Goal: Information Seeking & Learning: Learn about a topic

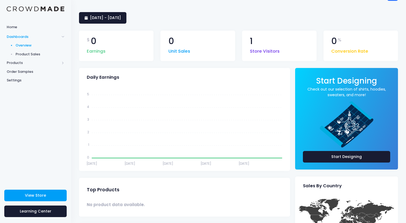
scroll to position [22, 0]
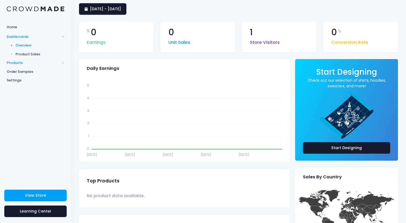
click at [17, 62] on span "Products" at bounding box center [33, 62] width 53 height 5
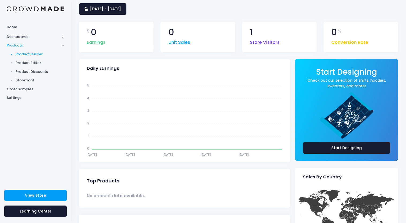
click at [33, 56] on span "Product Builder" at bounding box center [40, 53] width 49 height 5
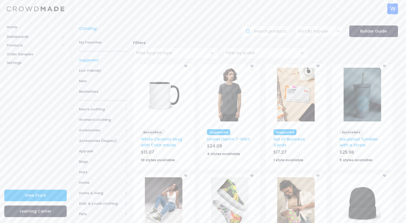
click at [90, 60] on span "Suggested" at bounding box center [103, 59] width 49 height 5
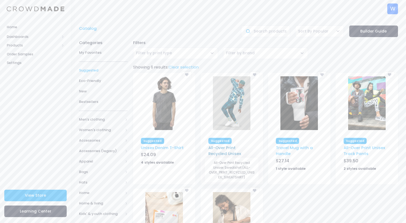
click at [235, 147] on link "All-Over Print Recycled Unisex Sweatshirt" at bounding box center [225, 154] width 33 height 18
click at [165, 104] on img at bounding box center [165, 103] width 38 height 54
click at [97, 80] on span "Eco-Friendly" at bounding box center [103, 80] width 49 height 5
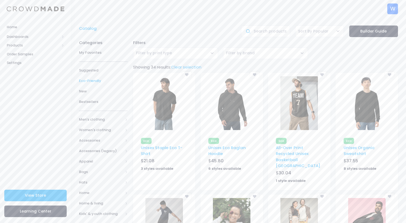
click at [264, 129] on div "['Eco'] - Unisex Eco Raglan Hoodie - SOL'S_03568 - Hoodies Eco Unisex Eco Ragla…" at bounding box center [232, 133] width 68 height 121
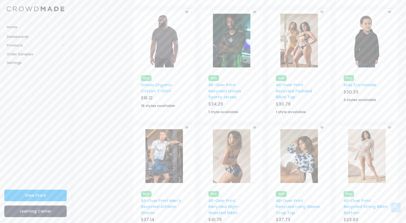
scroll to position [319, 0]
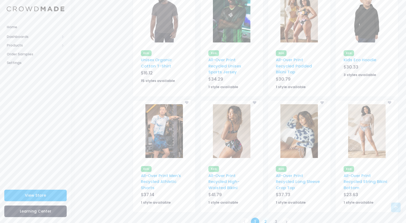
click at [266, 217] on link "2" at bounding box center [265, 221] width 9 height 9
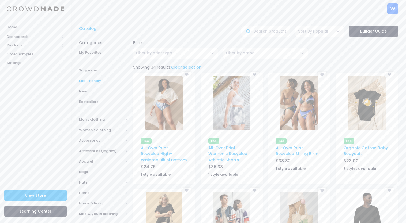
click at [265, 92] on div "['Eco'] - All-Over Print Women’s Recycled Athletic Shorts - ALL-OVER_PRINT_WOME…" at bounding box center [232, 131] width 68 height 116
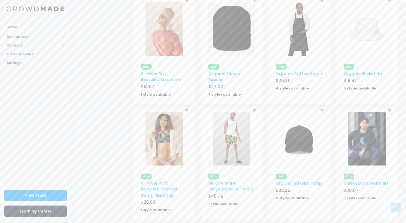
scroll to position [319, 0]
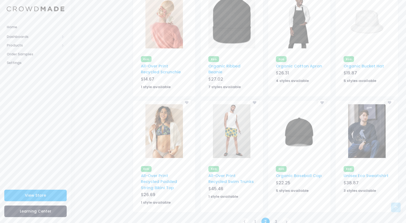
click at [296, 122] on img at bounding box center [300, 131] width 38 height 54
click at [276, 217] on link "3" at bounding box center [276, 221] width 9 height 9
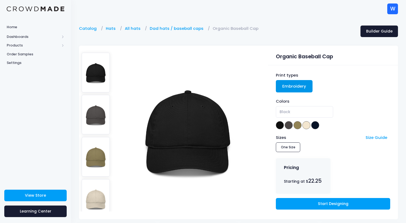
click at [92, 114] on img at bounding box center [96, 114] width 28 height 39
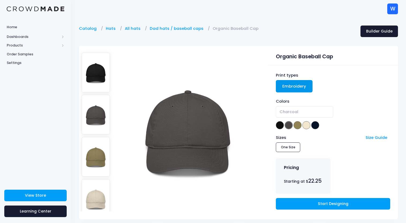
click at [103, 163] on img at bounding box center [96, 156] width 28 height 39
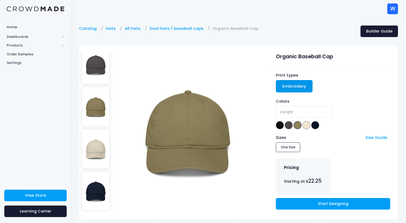
scroll to position [52, 0]
click at [192, 133] on img at bounding box center [188, 130] width 113 height 161
click at [98, 62] on img at bounding box center [96, 62] width 28 height 39
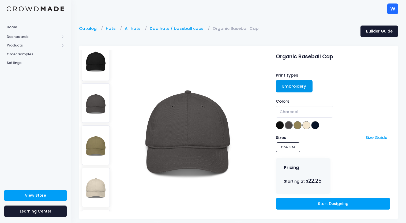
scroll to position [0, 0]
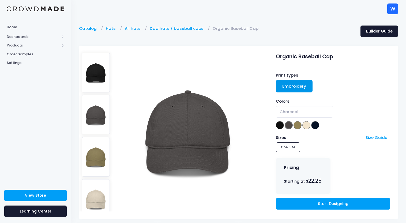
click at [97, 70] on img at bounding box center [96, 72] width 28 height 39
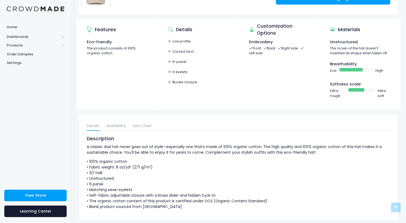
scroll to position [211, 0]
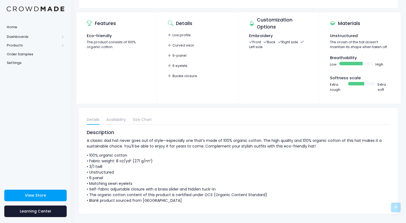
click at [258, 171] on p "• 100% organic cotton • Fabric weight: 8 oz/yd² (271 g/m²) • 3/1 twill • Unstru…" at bounding box center [239, 177] width 304 height 51
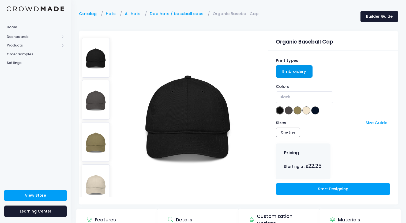
scroll to position [0, 0]
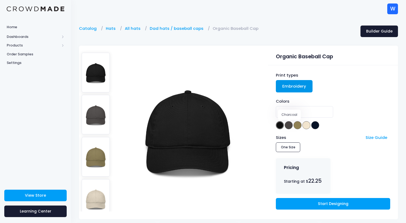
click at [291, 127] on span at bounding box center [289, 125] width 8 height 8
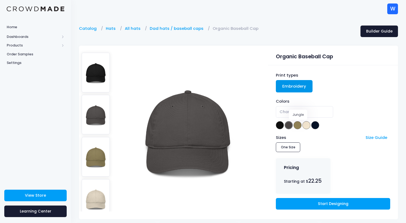
click at [297, 124] on span at bounding box center [298, 125] width 8 height 8
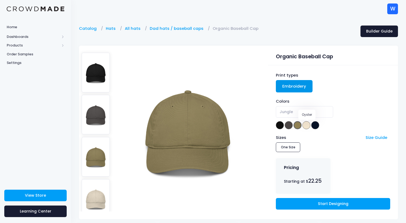
click at [310, 125] on span at bounding box center [307, 125] width 8 height 8
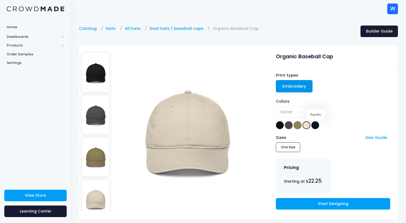
click at [320, 125] on div "Colors Black Charcoal Jungle Oyster Pacific Oyster" at bounding box center [333, 114] width 114 height 32
click at [316, 126] on span at bounding box center [316, 125] width 8 height 8
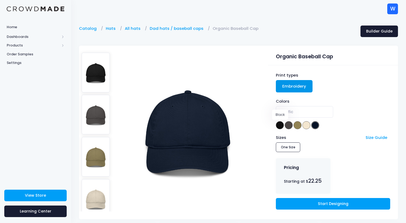
click at [280, 127] on span at bounding box center [280, 125] width 8 height 8
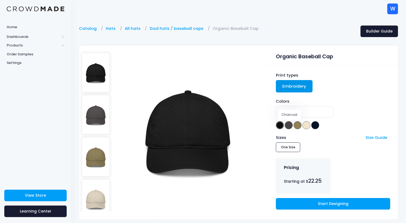
click at [290, 127] on span at bounding box center [289, 125] width 8 height 8
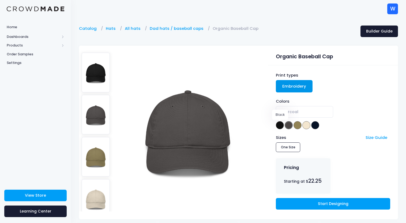
click at [277, 126] on span at bounding box center [280, 125] width 8 height 8
select select "Black"
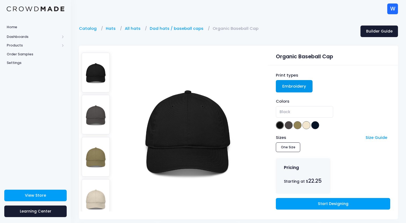
click at [230, 97] on img at bounding box center [188, 130] width 113 height 161
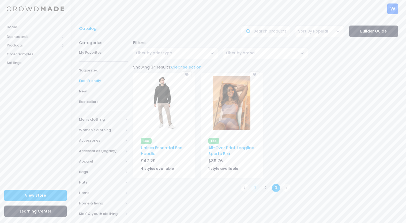
click at [257, 188] on link "1" at bounding box center [255, 187] width 9 height 9
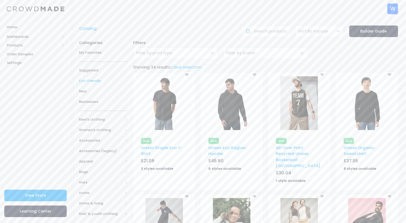
click at [227, 112] on img at bounding box center [232, 103] width 38 height 54
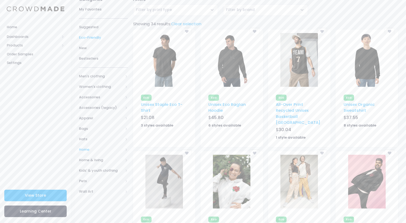
scroll to position [48, 0]
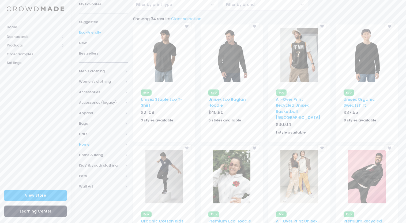
click at [127, 146] on span at bounding box center [126, 144] width 3 height 3
click at [104, 176] on span "Drinkware" at bounding box center [102, 175] width 29 height 5
click at [106, 185] on span "All Drinkware" at bounding box center [105, 185] width 31 height 5
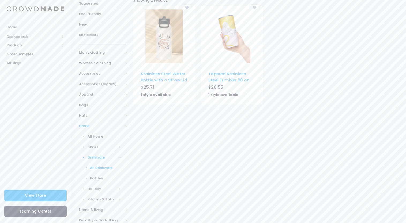
scroll to position [69, 0]
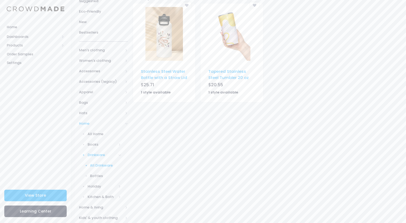
click at [127, 125] on span "Home" at bounding box center [103, 123] width 49 height 10
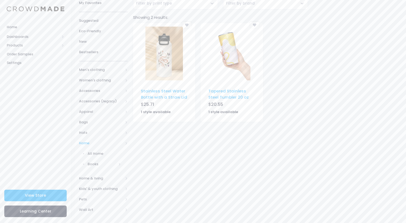
scroll to position [25, 0]
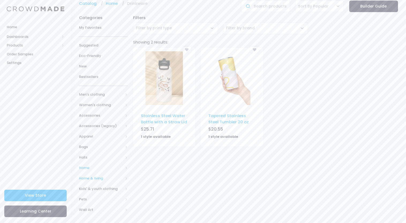
click at [127, 178] on span at bounding box center [126, 178] width 3 height 3
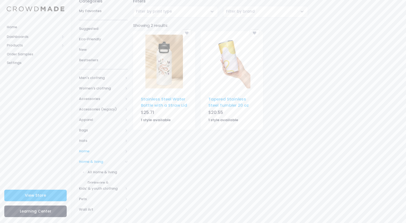
scroll to position [69, 0]
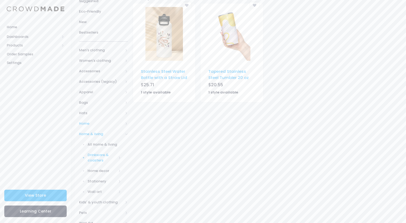
click at [98, 158] on span "Drinkware & coasters" at bounding box center [102, 157] width 29 height 10
click at [103, 170] on span "All Drinkware & coasters" at bounding box center [105, 173] width 31 height 10
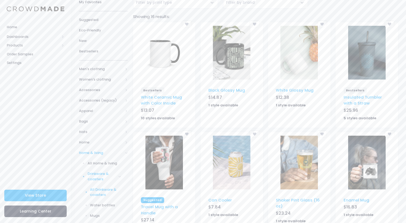
scroll to position [52, 0]
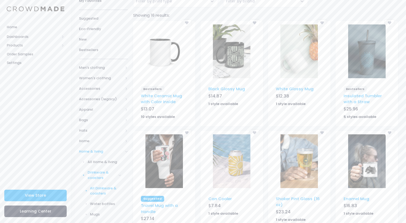
click at [230, 169] on img at bounding box center [232, 161] width 38 height 54
click at [197, 66] on div "['Bestsellers'] - White Ceramic Mug with Color Inside - WHITE_CERAMIC_MUG_WITH_…" at bounding box center [165, 75] width 68 height 109
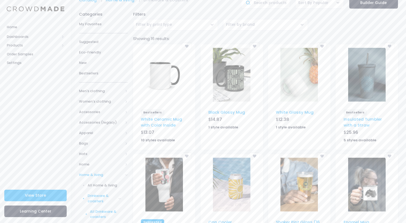
scroll to position [24, 0]
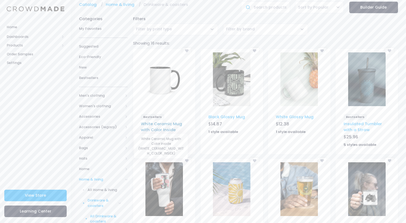
click at [163, 123] on link "White Ceramic Mug with Color Inside" at bounding box center [161, 127] width 41 height 12
drag, startPoint x: 171, startPoint y: 124, endPoint x: 146, endPoint y: 1, distance: 125.2
click at [196, 127] on div "['Bestsellers'] - White Ceramic Mug with Color Inside - WHITE_CERAMIC_MUG_WITH_…" at bounding box center [165, 103] width 68 height 109
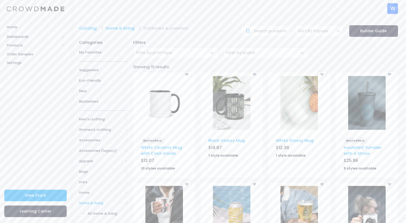
scroll to position [0, 0]
click at [89, 79] on span "Eco-Friendly" at bounding box center [103, 80] width 49 height 5
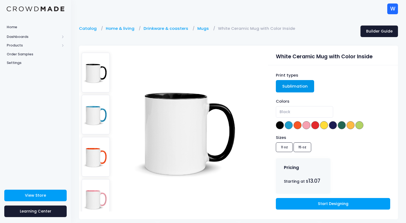
click at [300, 149] on div "Sizes 11 oz 15 oz" at bounding box center [333, 143] width 114 height 19
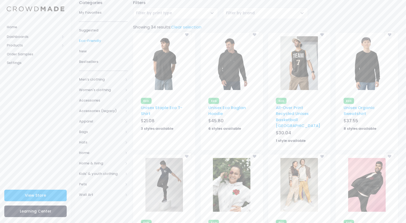
scroll to position [39, 0]
click at [197, 79] on div "['Eco'] - Unisex Staple Eco T-Shirt - BELLA_+_CANVAS_3001ECO - T-shirts Eco Uni…" at bounding box center [165, 93] width 68 height 121
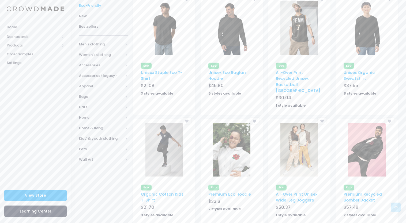
scroll to position [74, 0]
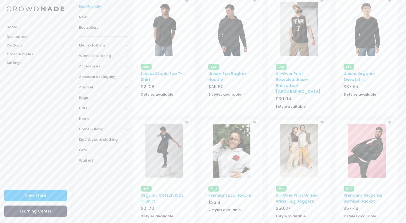
drag, startPoint x: 228, startPoint y: 149, endPoint x: 279, endPoint y: 2, distance: 155.1
click at [0, 0] on div "Home Dashboards Overview Product Sales Products Product Builder Product Editor …" at bounding box center [203, 202] width 406 height 553
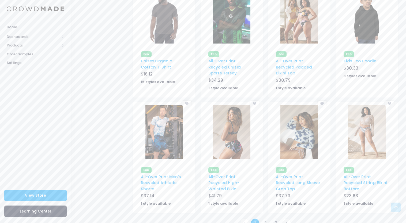
scroll to position [319, 0]
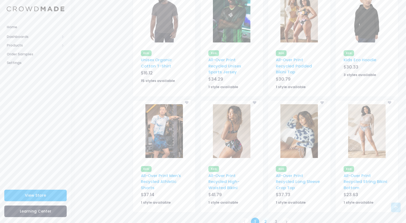
click at [265, 217] on link "2" at bounding box center [265, 221] width 9 height 9
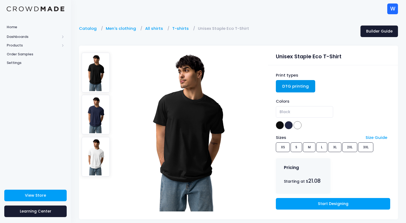
click at [319, 147] on div "Sizes Size Guide XS S M L XL 2XL 3XL" at bounding box center [333, 143] width 114 height 19
click at [321, 148] on div "Sizes Size Guide XS S M L XL 2XL 3XL" at bounding box center [333, 143] width 114 height 19
click at [280, 126] on span at bounding box center [280, 125] width 8 height 8
click at [287, 126] on span at bounding box center [289, 125] width 8 height 8
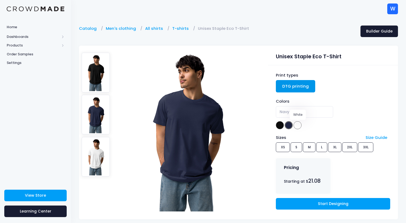
click at [298, 125] on span at bounding box center [298, 125] width 8 height 8
select select "White"
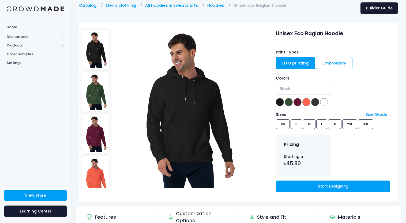
scroll to position [20, 0]
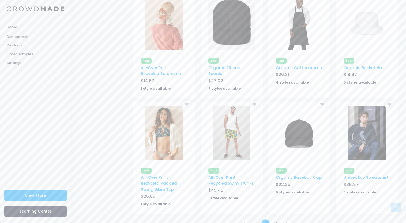
scroll to position [319, 0]
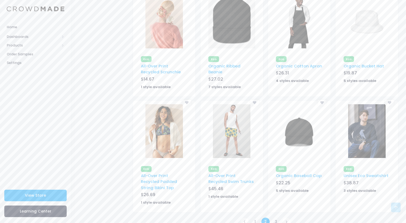
click at [295, 123] on img at bounding box center [300, 131] width 38 height 54
drag, startPoint x: 299, startPoint y: 164, endPoint x: 264, endPoint y: 5, distance: 162.5
click at [333, 193] on div "['Eco'] - Organic Baseball Cap - ECONSCIOUS_EC7000 - Dad hats / baseball caps E…" at bounding box center [300, 159] width 68 height 116
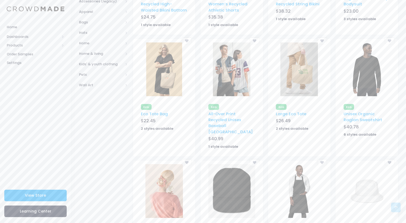
scroll to position [145, 0]
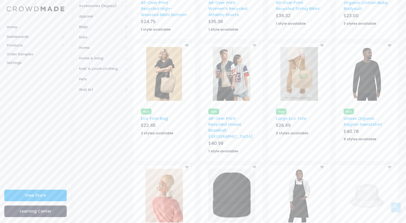
click at [231, 77] on img at bounding box center [232, 74] width 38 height 54
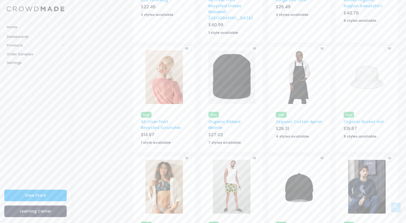
scroll to position [319, 0]
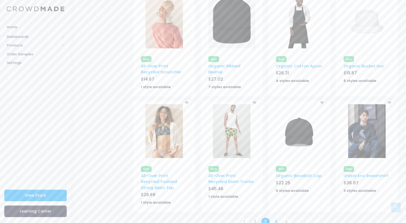
click at [276, 217] on link "3" at bounding box center [276, 221] width 9 height 9
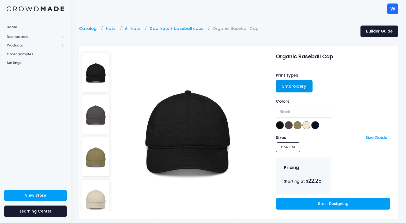
click at [242, 49] on div at bounding box center [188, 128] width 113 height 165
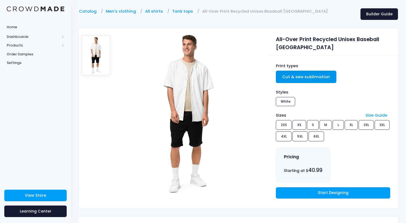
scroll to position [16, 0]
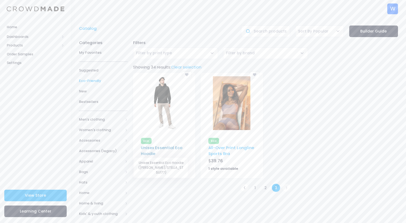
click at [168, 148] on link "Unisex Essential Eco Hoodie" at bounding box center [162, 151] width 42 height 12
click at [294, 121] on div "['Eco'] - Unisex Essential Eco Hoodie - STANLEY/STELLA_STSU177 - Eco Unisex Ess…" at bounding box center [266, 127] width 271 height 109
click at [198, 127] on div "['Eco'] - All-Over Print Longline Sports Bra - ALL-OVER_PRINT_LONGLINE_SPORTS_B…" at bounding box center [232, 127] width 68 height 109
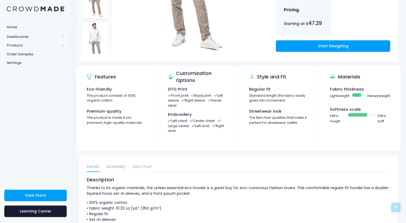
scroll to position [162, 0]
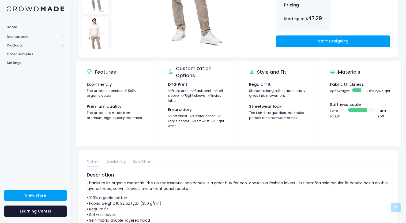
click at [248, 158] on ul "Details Availability Size Chart" at bounding box center [239, 162] width 304 height 10
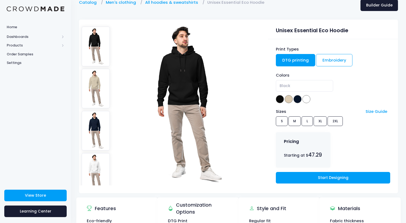
scroll to position [0, 0]
